Goal: Task Accomplishment & Management: Manage account settings

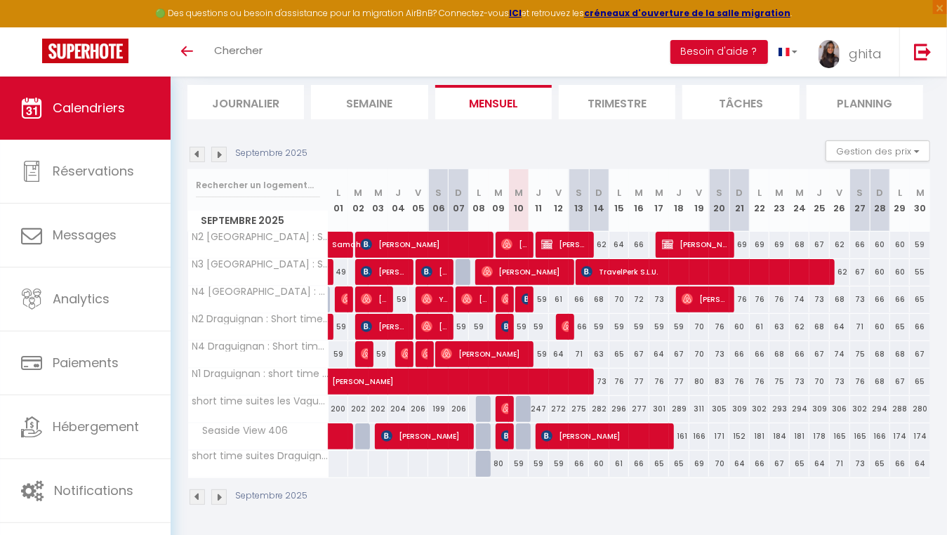
scroll to position [88, 0]
click at [195, 152] on img at bounding box center [196, 154] width 15 height 15
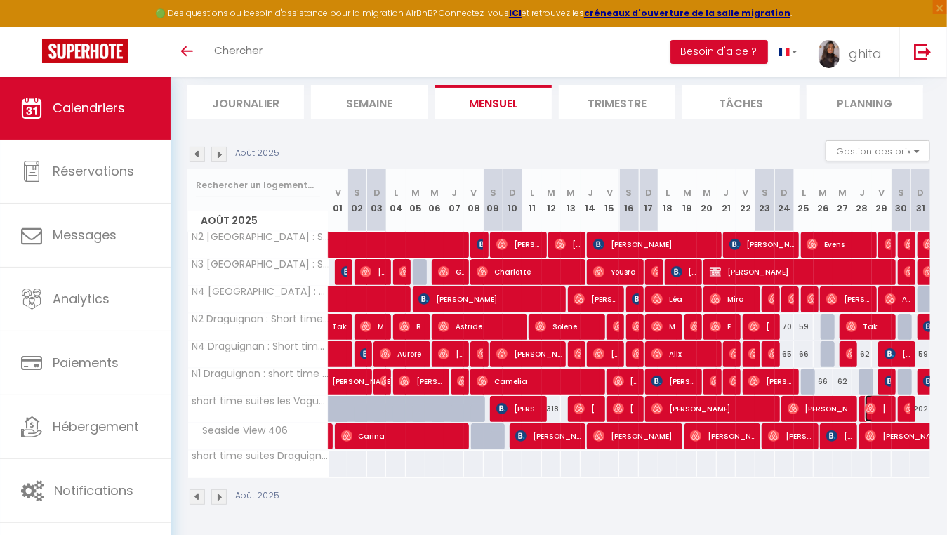
click at [881, 406] on span "[PERSON_NAME]" at bounding box center [878, 408] width 26 height 27
select select "OK"
select select "0"
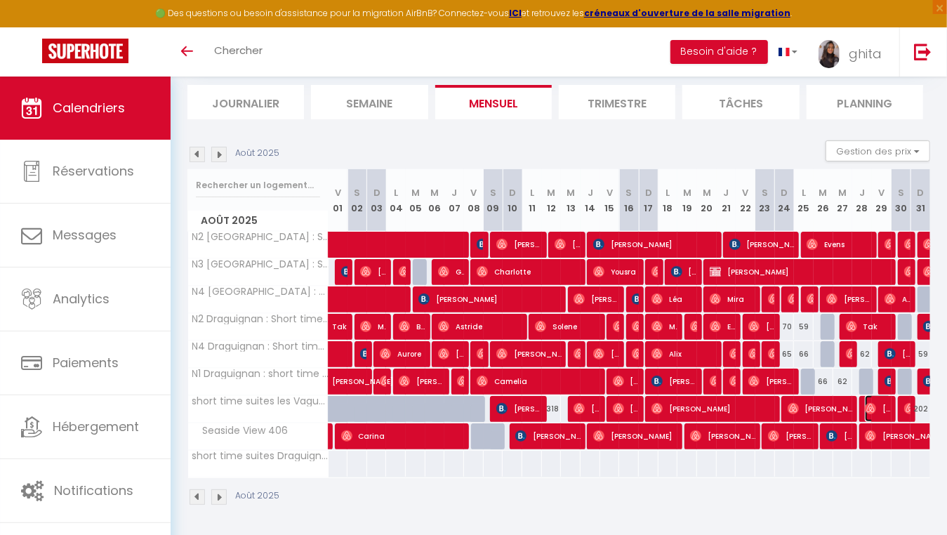
select select "1"
select select
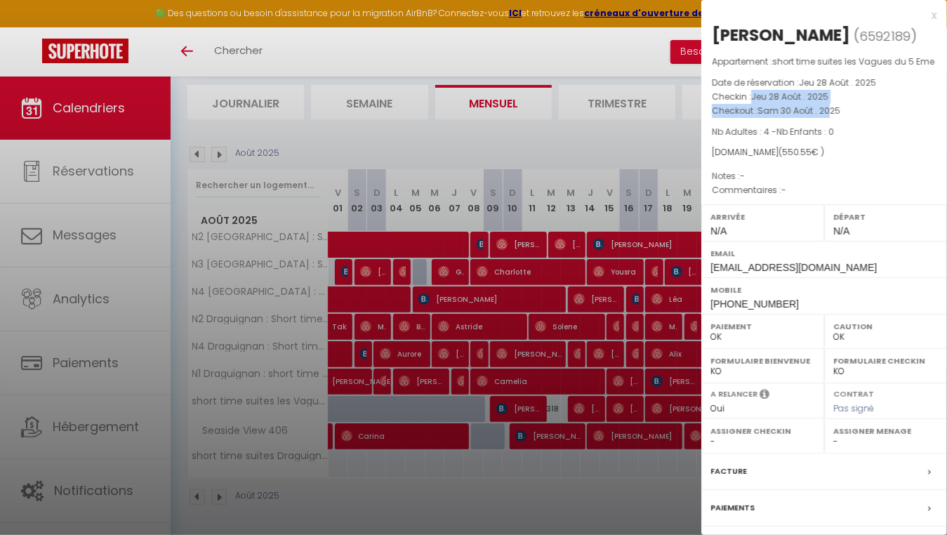
drag, startPoint x: 752, startPoint y: 105, endPoint x: 825, endPoint y: 127, distance: 76.2
click at [825, 127] on div "Appartement : short time suites les Vagues du 5 Eme Date de réservation : Jeu 2…" at bounding box center [824, 126] width 246 height 143
click at [706, 103] on div "Appartement : short time suites les Vagues du 5 Eme Date de réservation : Jeu 2…" at bounding box center [824, 126] width 246 height 143
drag, startPoint x: 712, startPoint y: 107, endPoint x: 847, endPoint y: 131, distance: 136.7
click at [847, 131] on div "Appartement : short time suites les Vagues du 5 Eme Date de réservation : Jeu 2…" at bounding box center [824, 126] width 246 height 143
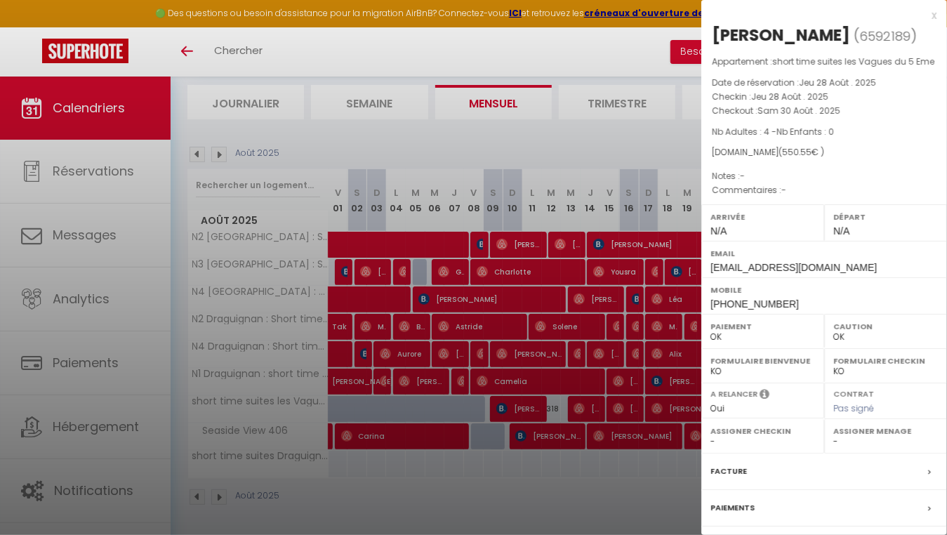
copy div "Checkin : Jeu 28 Août . 2025 Checkout : [PERSON_NAME] 30 Août . 2025"
click at [651, 147] on div at bounding box center [473, 267] width 947 height 535
